Goal: Transaction & Acquisition: Download file/media

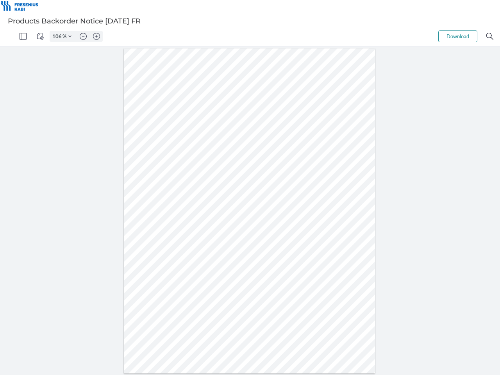
click at [23, 36] on img "Panel" at bounding box center [23, 36] width 7 height 7
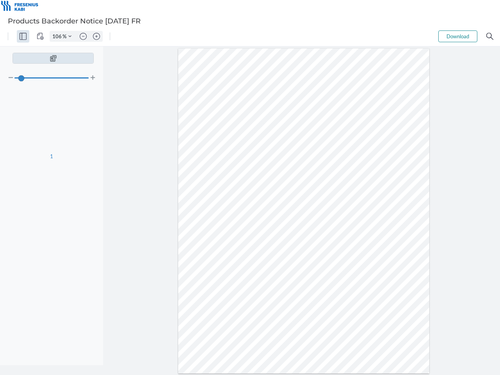
click at [40, 36] on img "View Controls" at bounding box center [40, 36] width 7 height 7
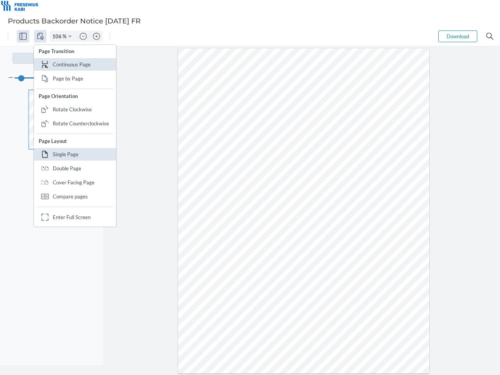
click at [58, 36] on input "106" at bounding box center [56, 36] width 13 height 7
click at [70, 36] on img "Zoom Controls" at bounding box center [69, 36] width 3 height 3
click at [83, 36] on img "Zoom out" at bounding box center [83, 36] width 7 height 7
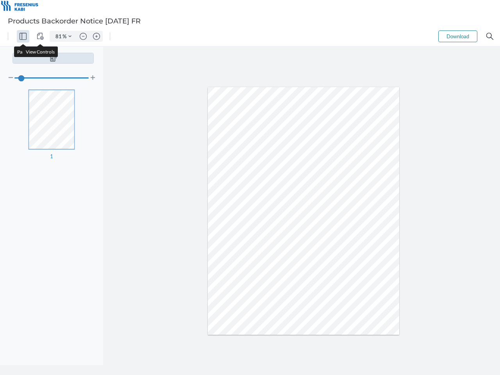
click at [97, 36] on img "Zoom in" at bounding box center [96, 36] width 7 height 7
type input "106"
click at [458, 36] on button "Download" at bounding box center [458, 36] width 39 height 12
click at [490, 36] on img "Search" at bounding box center [490, 36] width 7 height 7
